Goal: Task Accomplishment & Management: Complete application form

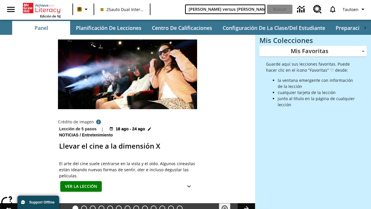
type input "[PERSON_NAME] versus [PERSON_NAME]"
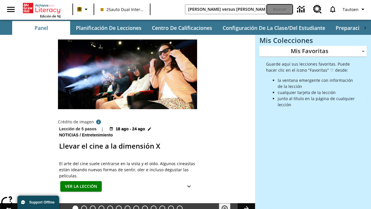
click at [280, 9] on button "Buscar" at bounding box center [280, 9] width 26 height 9
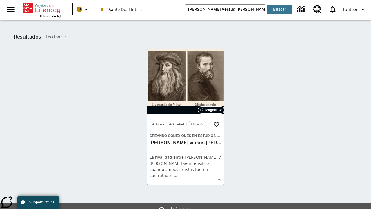
click at [211, 110] on span "Asignar" at bounding box center [211, 109] width 13 height 5
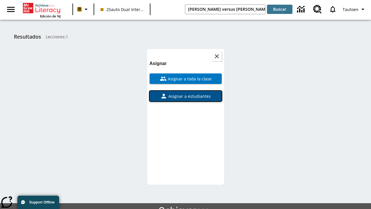
click at [186, 93] on span "Asignar a estudiantes" at bounding box center [188, 96] width 43 height 6
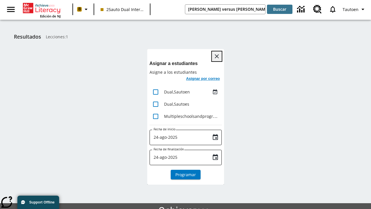
scroll to position [32, 0]
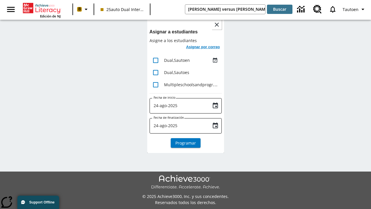
click at [202, 48] on h6 "Asignar por correo" at bounding box center [203, 47] width 34 height 7
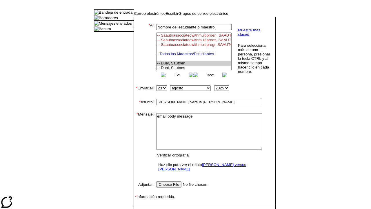
select select "U,21476361,1"
type textarea "email body message"
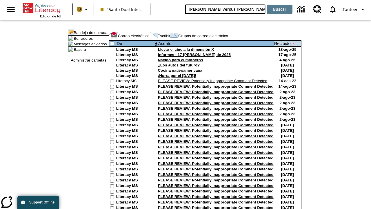
type input "[PERSON_NAME] versus [PERSON_NAME]"
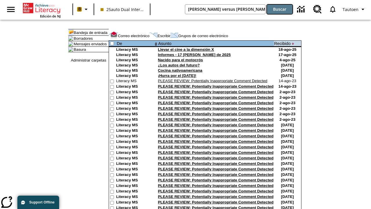
click at [280, 9] on button "Buscar" at bounding box center [280, 9] width 26 height 9
